Goal: Transaction & Acquisition: Purchase product/service

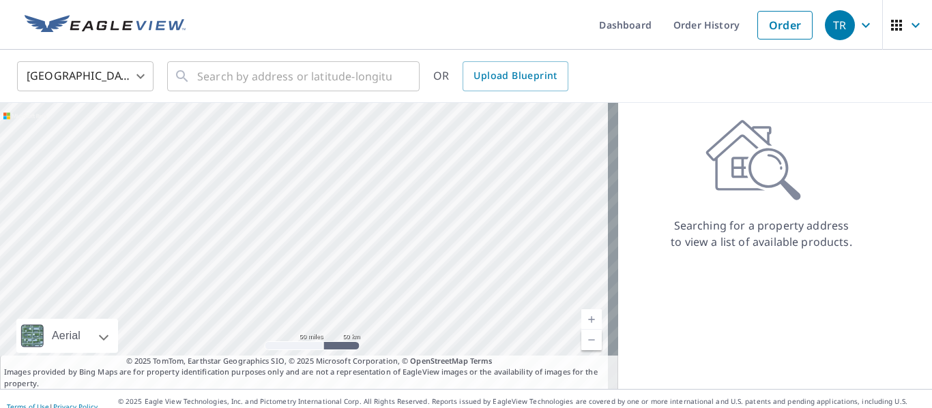
drag, startPoint x: 497, startPoint y: 186, endPoint x: 439, endPoint y: 205, distance: 61.0
click at [439, 205] on div at bounding box center [309, 246] width 618 height 286
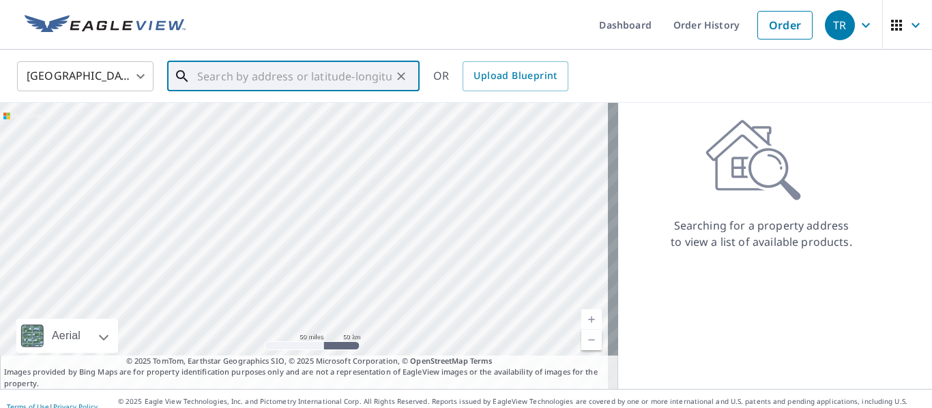
paste input "[STREET_ADDRESS][PERSON_NAME]"
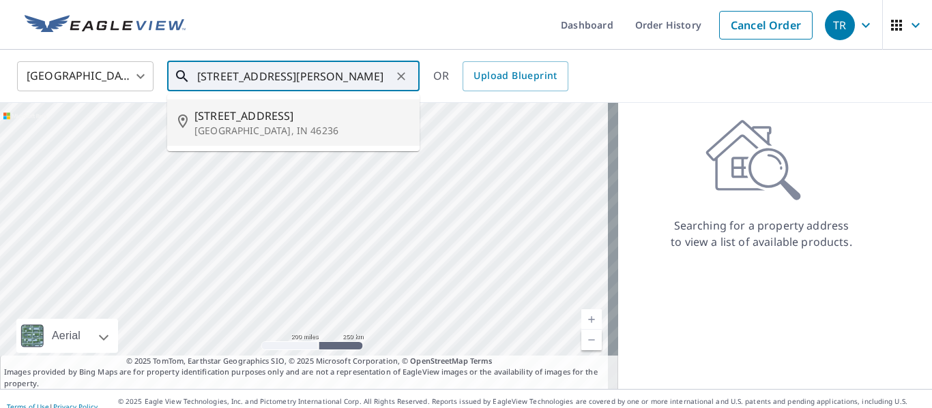
click at [260, 120] on span "[STREET_ADDRESS]" at bounding box center [301, 116] width 214 height 16
type input "[STREET_ADDRESS][PERSON_NAME]"
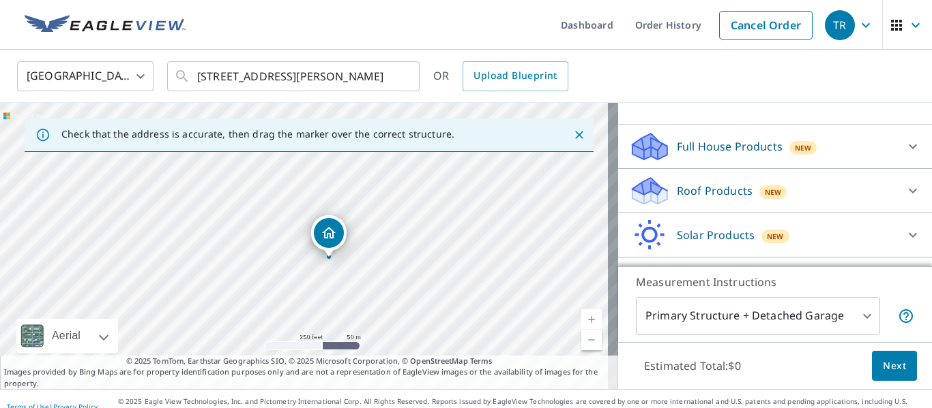
scroll to position [171, 0]
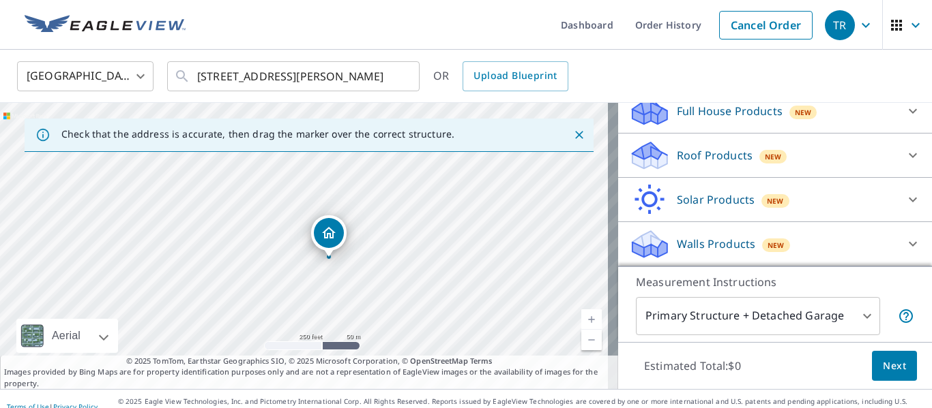
click at [807, 314] on body "TR TR Dashboard Order History Cancel Order TR [GEOGRAPHIC_DATA] [GEOGRAPHIC_DAT…" at bounding box center [466, 204] width 932 height 408
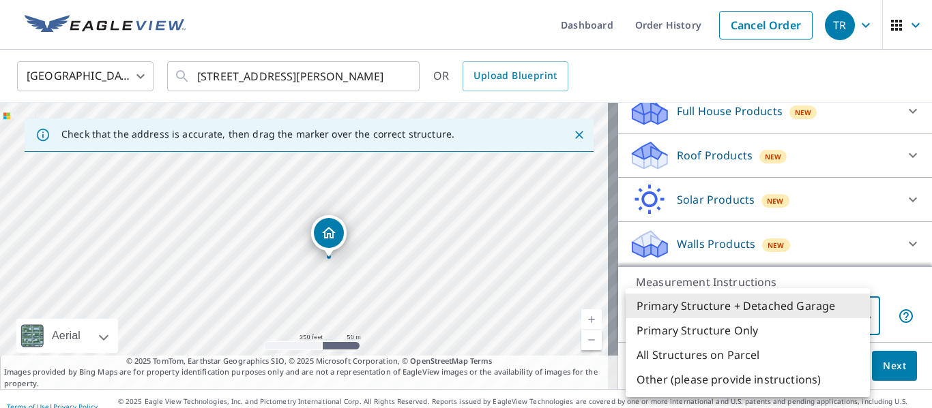
click at [820, 153] on div at bounding box center [466, 204] width 932 height 408
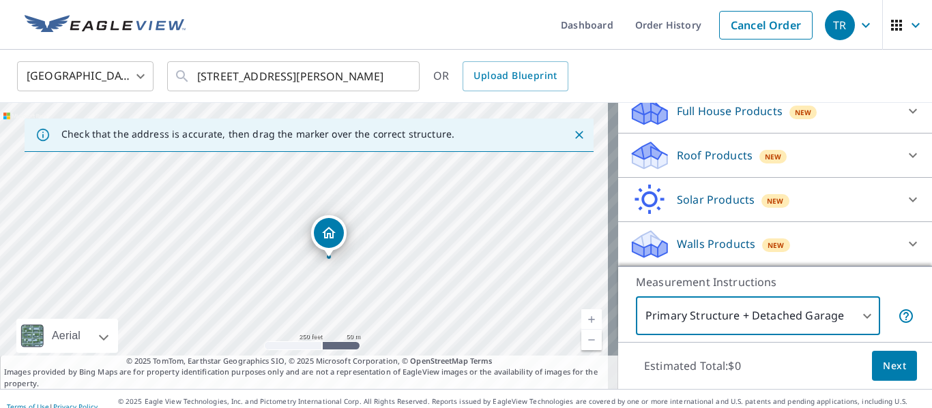
click at [904, 152] on icon at bounding box center [912, 155] width 16 height 16
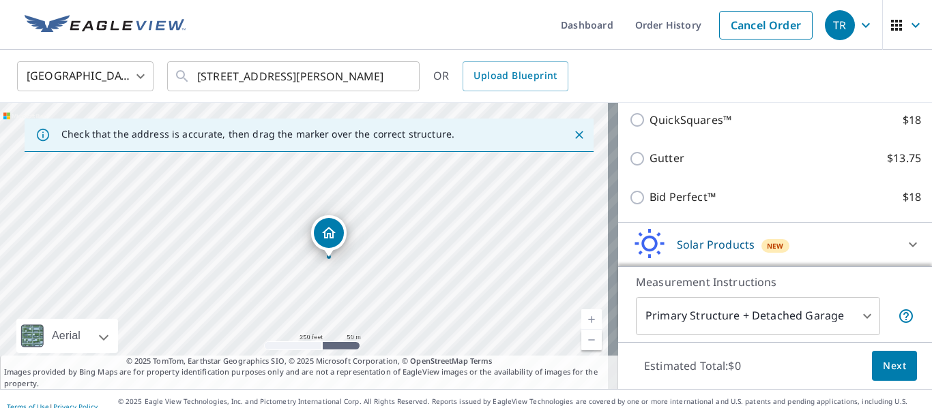
scroll to position [265, 0]
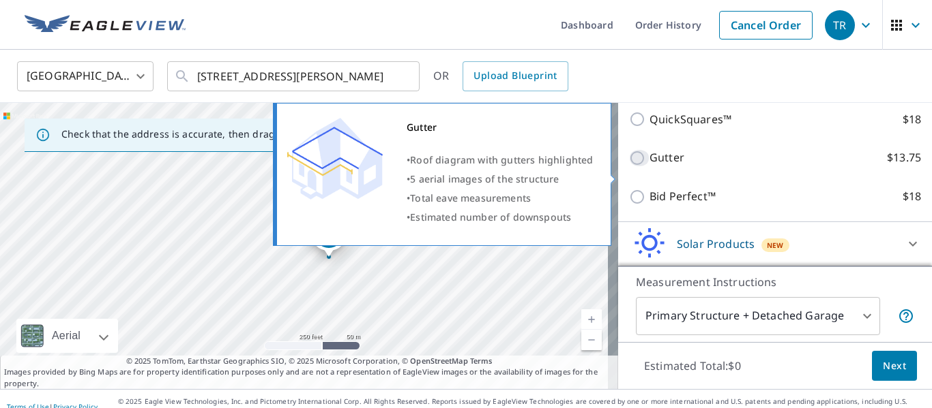
click at [629, 166] on input "Gutter $13.75" at bounding box center [639, 158] width 20 height 16
checkbox input "true"
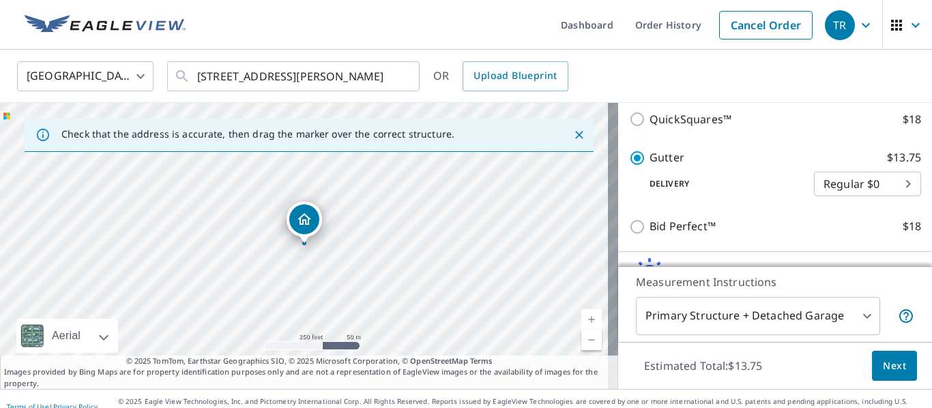
click at [833, 208] on body "TR TR Dashboard Order History Cancel Order TR [GEOGRAPHIC_DATA] [GEOGRAPHIC_DAT…" at bounding box center [466, 204] width 932 height 408
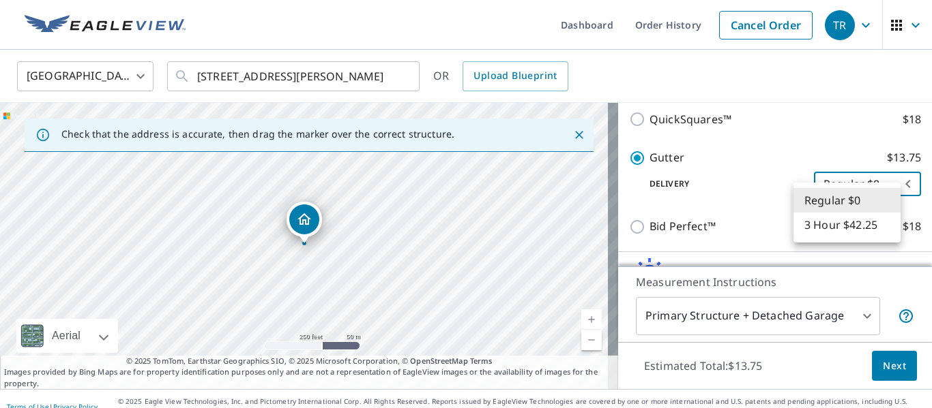
click at [754, 196] on div at bounding box center [466, 204] width 932 height 408
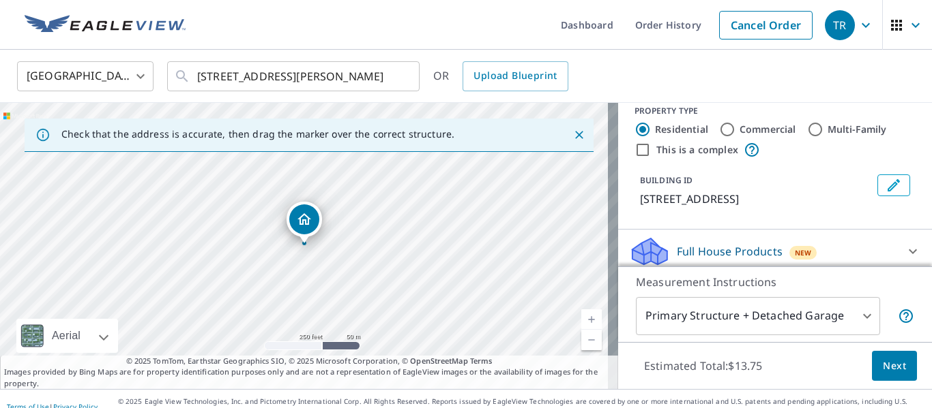
scroll to position [0, 0]
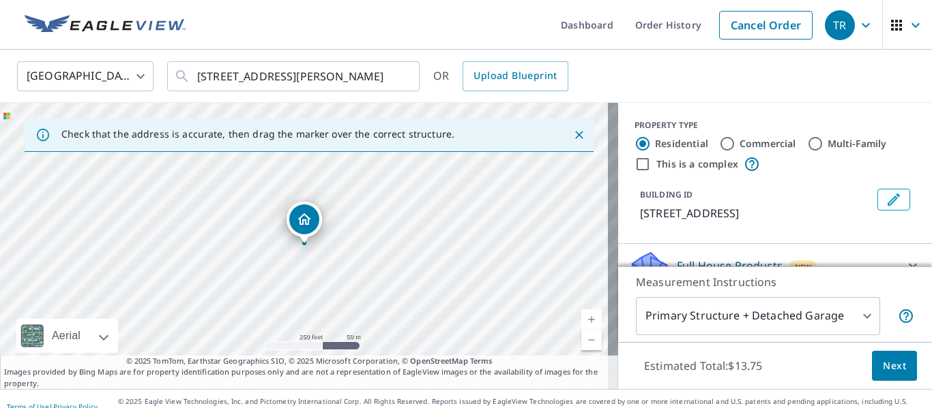
click at [884, 361] on span "Next" at bounding box center [893, 366] width 23 height 17
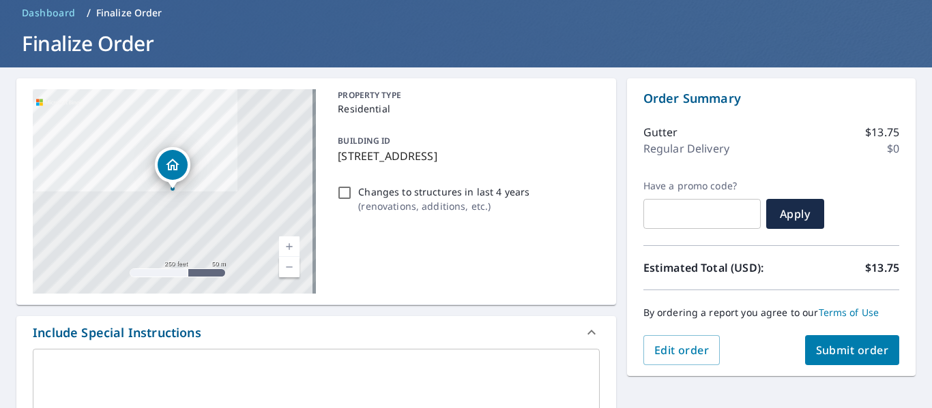
scroll to position [59, 0]
click at [827, 349] on span "Submit order" at bounding box center [852, 349] width 73 height 15
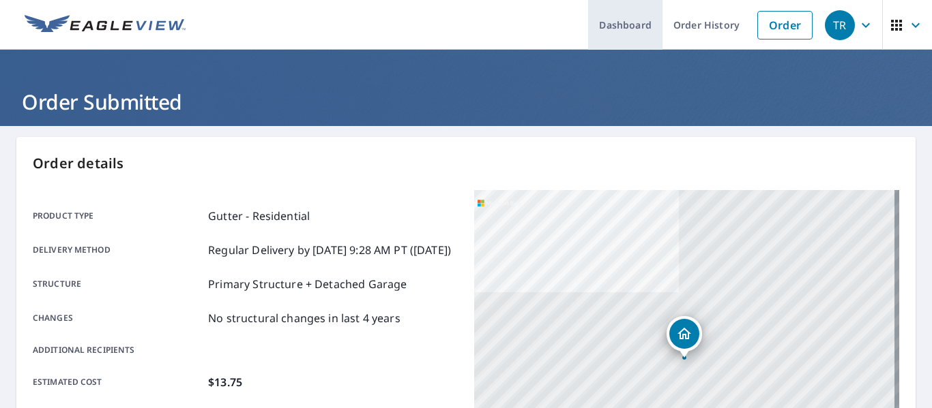
click at [588, 17] on link "Dashboard" at bounding box center [625, 25] width 74 height 50
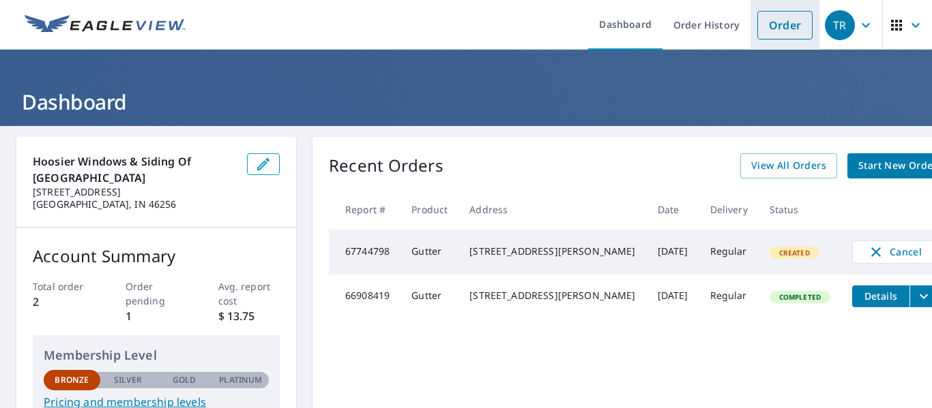
click at [784, 21] on link "Order" at bounding box center [784, 25] width 55 height 29
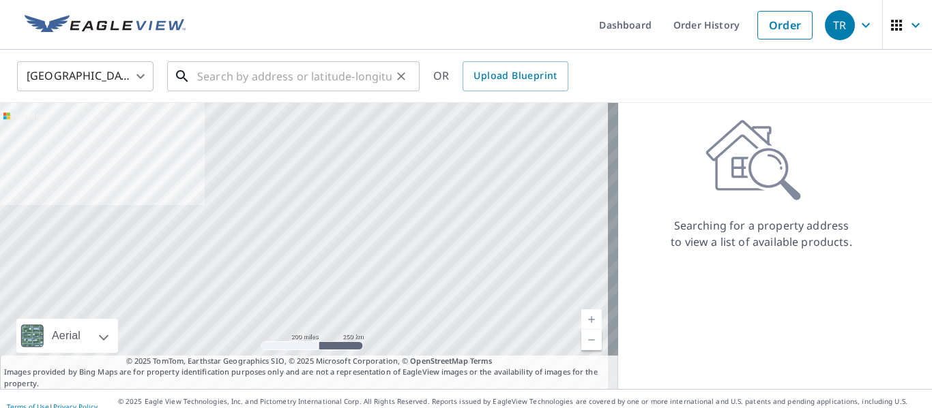
click at [337, 74] on input "text" at bounding box center [294, 76] width 194 height 38
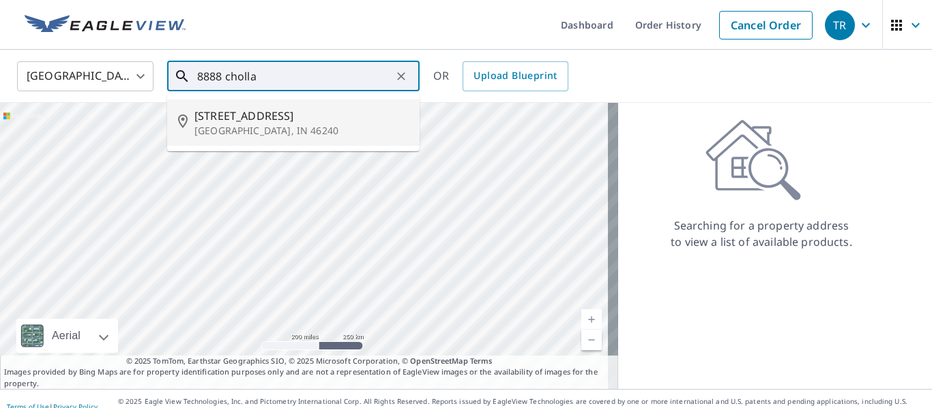
click at [286, 134] on p "[GEOGRAPHIC_DATA], IN 46240" at bounding box center [301, 131] width 214 height 14
type input "[STREET_ADDRESS]"
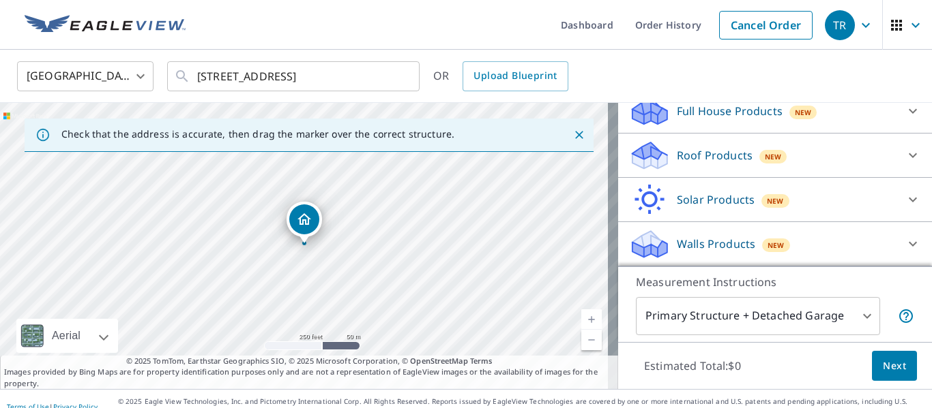
click at [868, 155] on div "Roof Products New" at bounding box center [762, 156] width 267 height 32
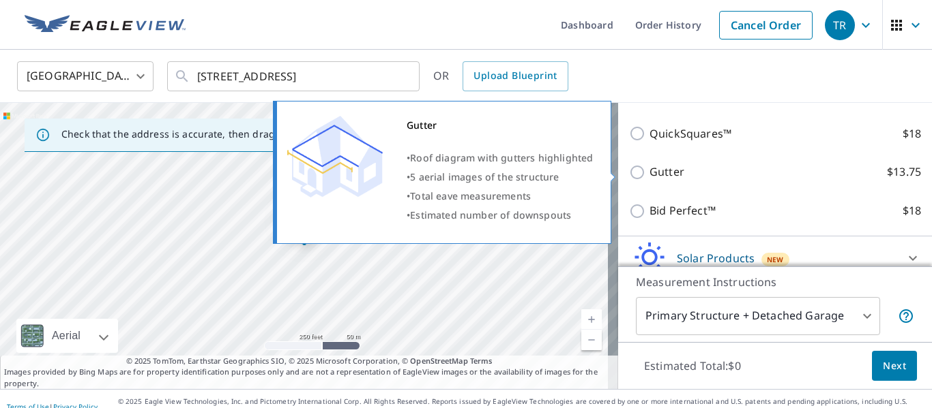
click at [629, 176] on input "Gutter $13.75" at bounding box center [639, 172] width 20 height 16
checkbox input "true"
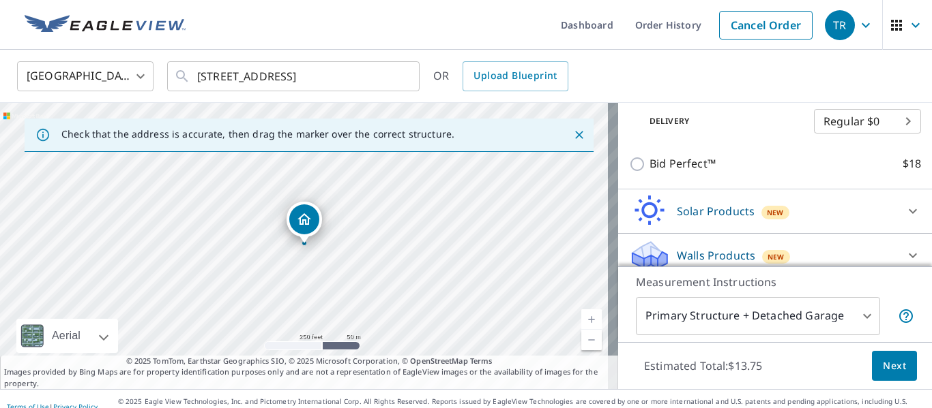
scroll to position [360, 0]
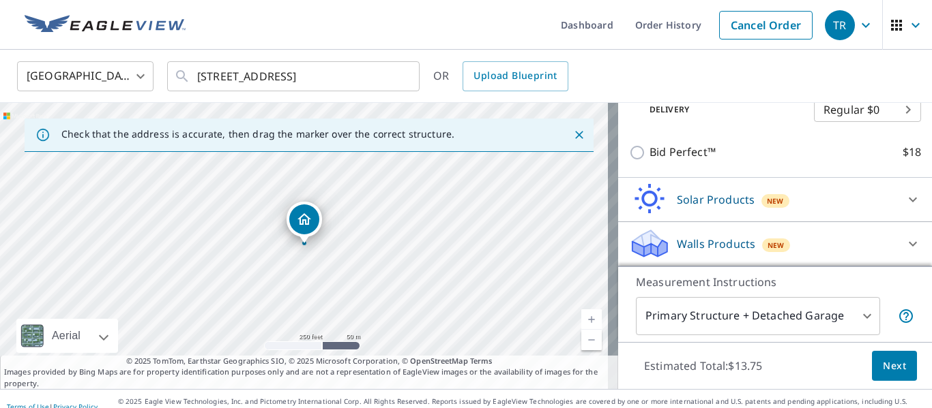
click at [891, 366] on span "Next" at bounding box center [893, 366] width 23 height 17
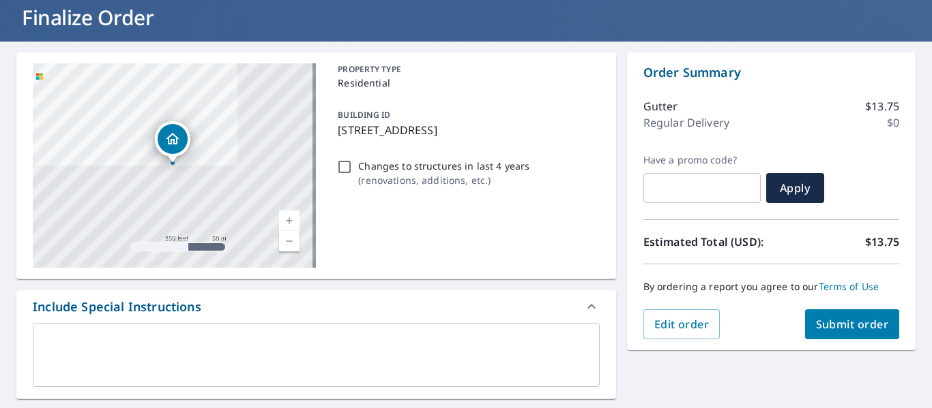
scroll to position [87, 0]
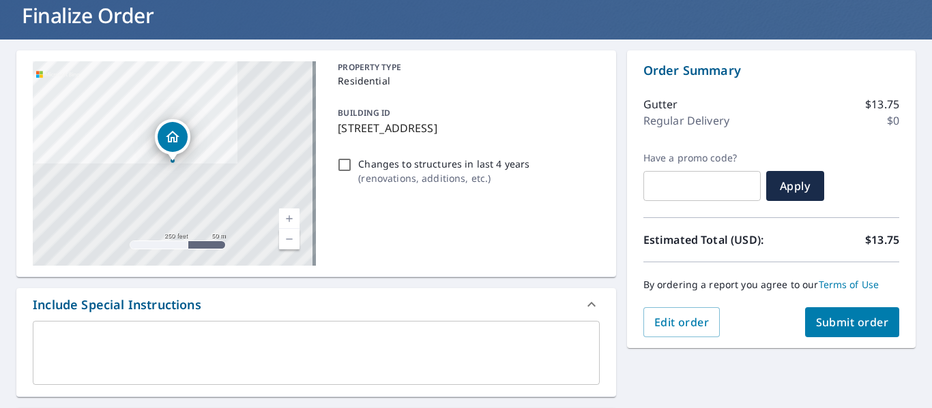
click at [824, 333] on button "Submit order" at bounding box center [852, 323] width 95 height 30
